Goal: Information Seeking & Learning: Learn about a topic

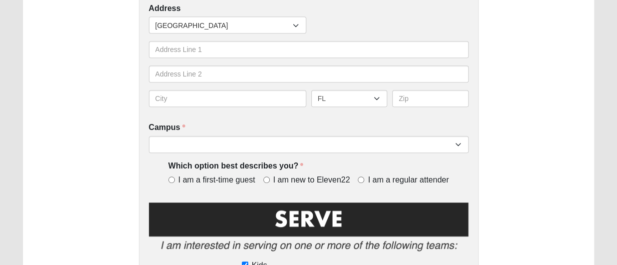
scroll to position [304, 0]
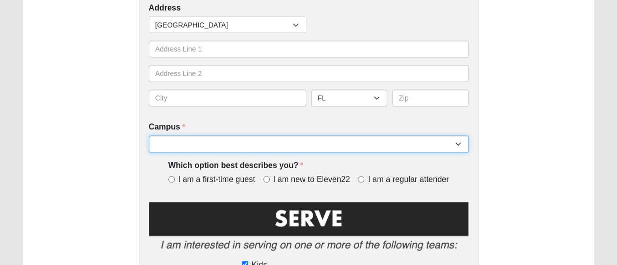
click at [457, 144] on select "Arlington Baymeadows Eleven22 Online Fleming Island Jesup Mandarin North Jax Or…" at bounding box center [309, 143] width 320 height 17
select select "11"
click at [149, 136] on select "Arlington Baymeadows Eleven22 Online Fleming Island Jesup Mandarin North Jax Or…" at bounding box center [309, 143] width 320 height 17
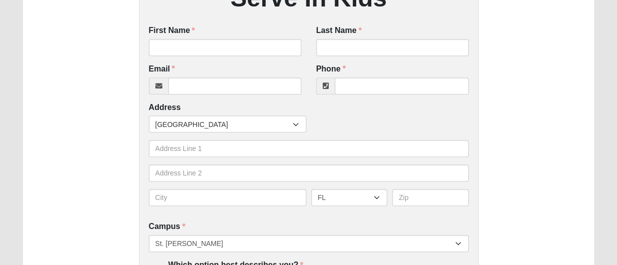
scroll to position [205, 0]
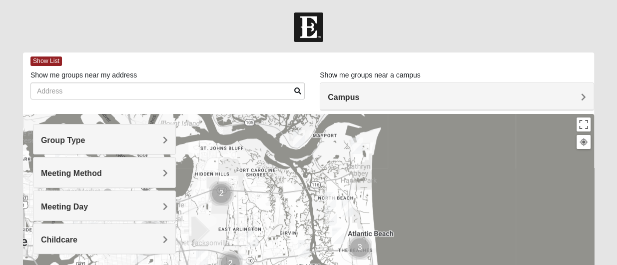
click at [359, 95] on span "Campus" at bounding box center [343, 97] width 31 height 8
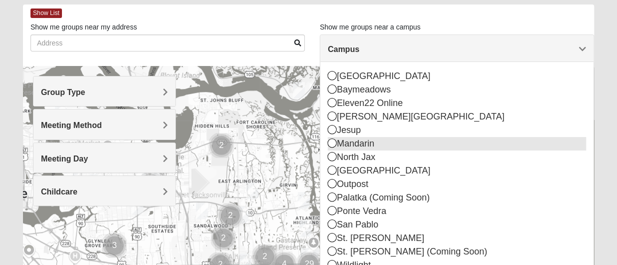
scroll to position [50, 0]
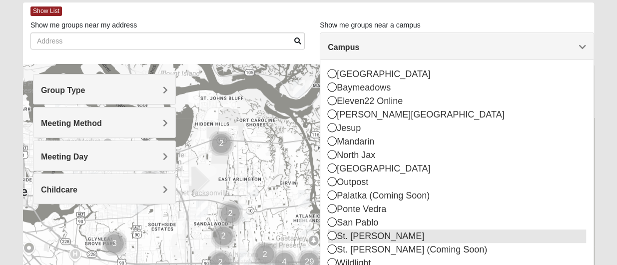
click at [332, 235] on icon at bounding box center [332, 235] width 9 height 9
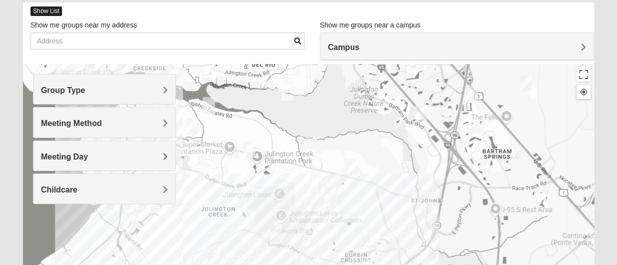
click at [43, 8] on span "Show List" at bounding box center [45, 10] width 31 height 9
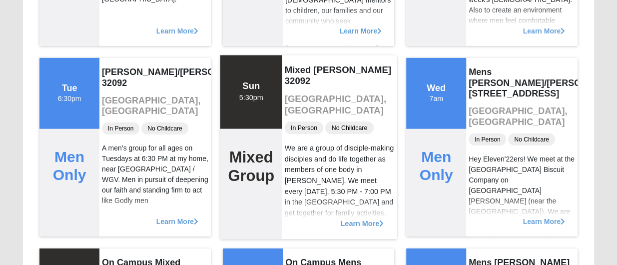
scroll to position [1402, 0]
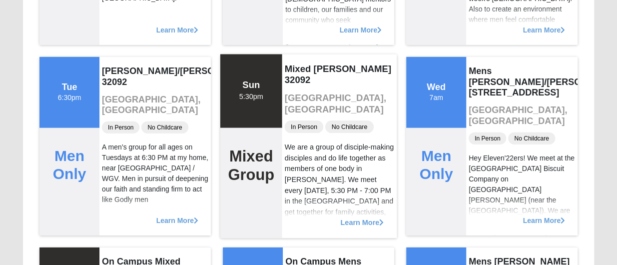
click at [361, 217] on span "Learn More" at bounding box center [361, 217] width 43 height 0
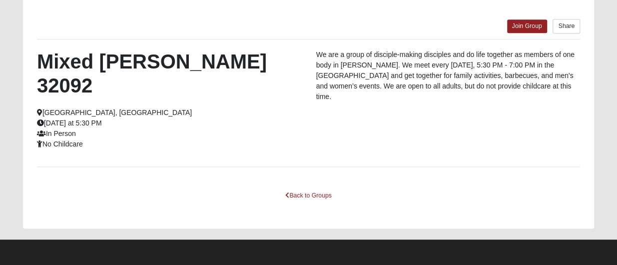
scroll to position [272, 0]
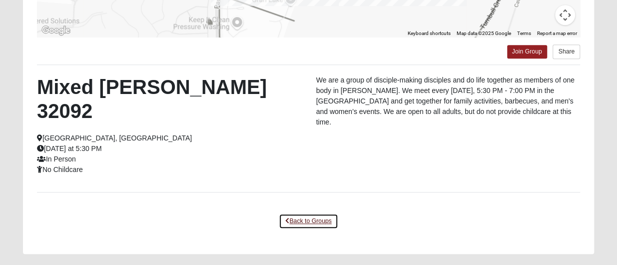
click at [317, 213] on link "Back to Groups" at bounding box center [308, 220] width 59 height 15
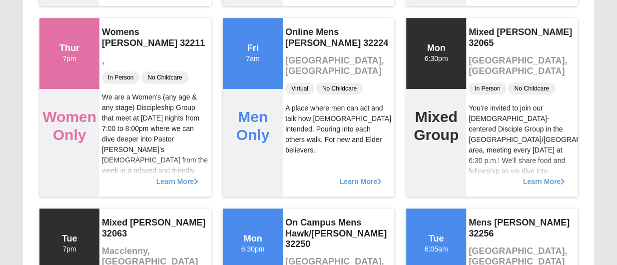
scroll to position [2200, 0]
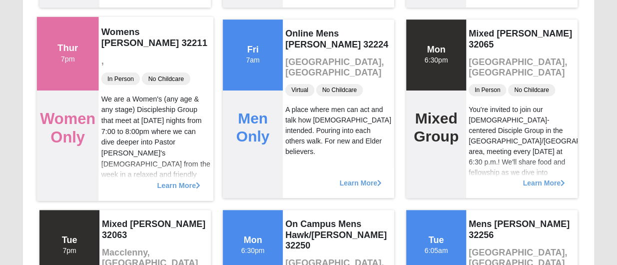
drag, startPoint x: 315, startPoint y: 182, endPoint x: 176, endPoint y: 181, distance: 138.8
click at [176, 180] on span "Learn More" at bounding box center [178, 180] width 43 height 0
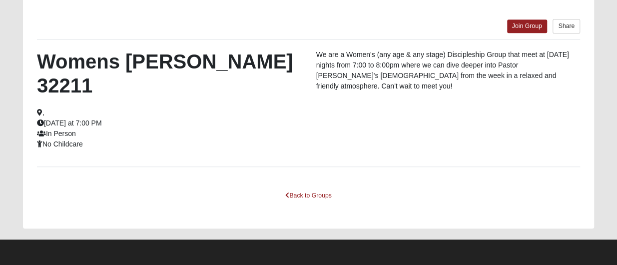
scroll to position [272, 0]
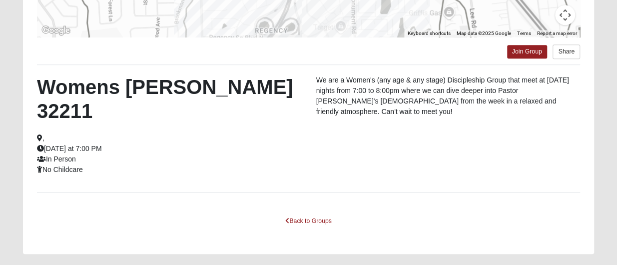
click at [176, 181] on div "← Move left → Move right ↑ Move up ↓ Move down + Zoom in - Zoom out Home Jump l…" at bounding box center [308, 26] width 571 height 456
click at [324, 213] on link "Back to Groups" at bounding box center [308, 220] width 59 height 15
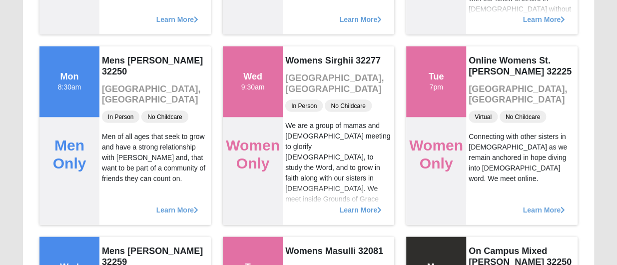
scroll to position [4645, 0]
click at [324, 199] on div "Learn More" at bounding box center [338, 205] width 111 height 40
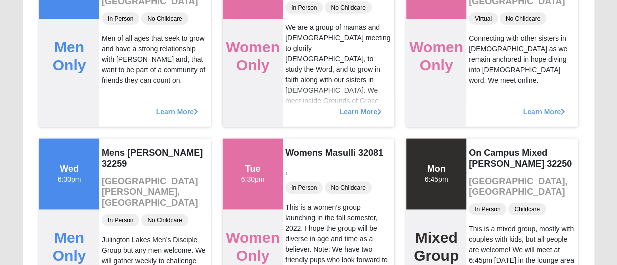
scroll to position [4745, 0]
